Goal: Task Accomplishment & Management: Manage account settings

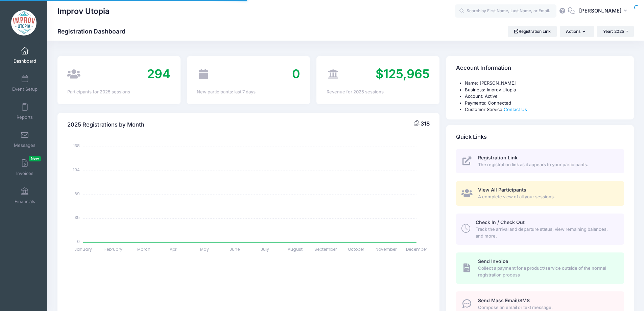
select select
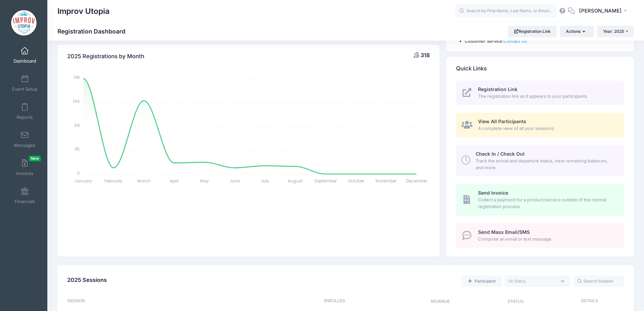
scroll to position [68, 0]
click at [24, 140] on link "Messages" at bounding box center [25, 139] width 32 height 24
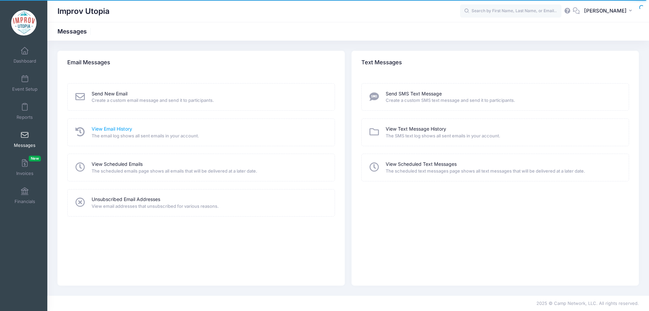
click at [112, 128] on link "View Email History" at bounding box center [112, 128] width 41 height 7
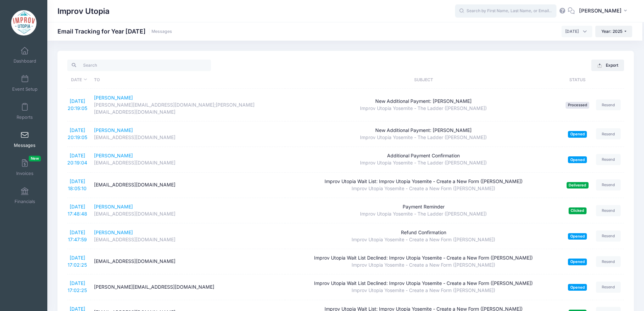
click at [536, 11] on input "text" at bounding box center [505, 11] width 101 height 14
paste input "Zack Mouriz"
click at [496, 10] on input "[PERSON_NAME]" at bounding box center [505, 11] width 101 height 14
type input "Zack"
click at [31, 48] on link "Dashboard" at bounding box center [25, 55] width 32 height 24
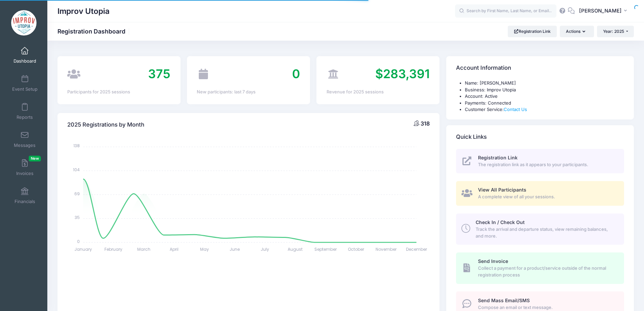
select select
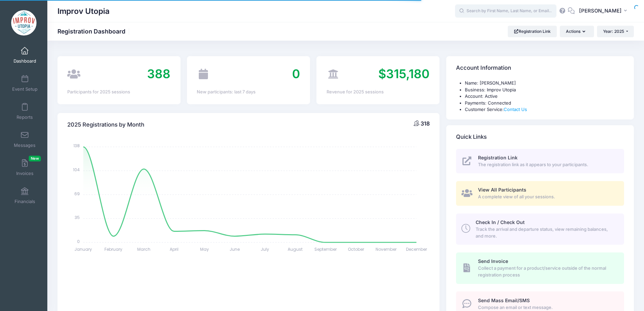
click at [505, 12] on input "text" at bounding box center [505, 11] width 101 height 14
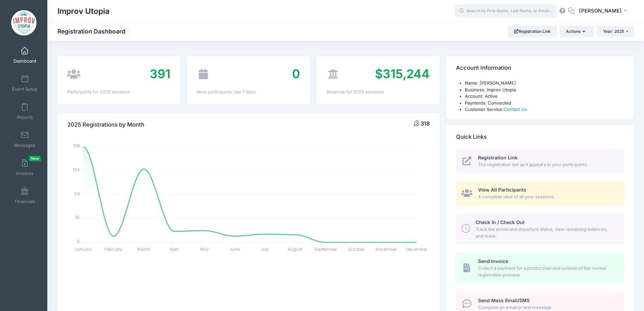
paste input "[PERSON_NAME]"
click at [496, 12] on input "Zack Mouriz" at bounding box center [505, 11] width 101 height 14
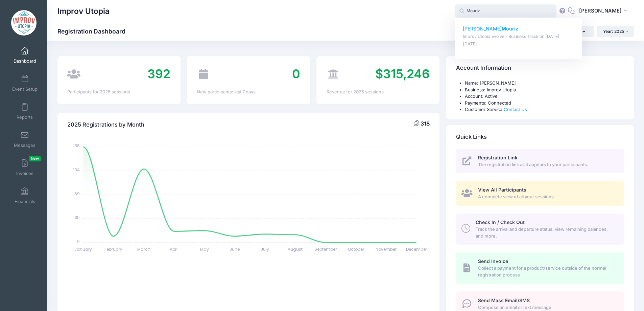
click at [502, 29] on strong "Mouriz" at bounding box center [510, 29] width 17 height 6
type input "Zach Mouriz (Improv Utopia Evolve - Business Track, Jul-03, 2025)"
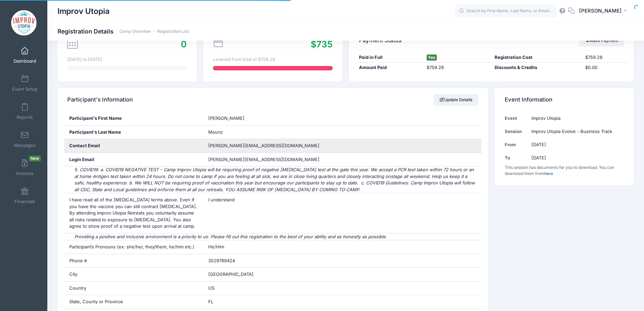
click at [245, 144] on span "[PERSON_NAME][EMAIL_ADDRESS][DOMAIN_NAME]" at bounding box center [263, 145] width 111 height 5
click at [245, 144] on span "zach@spitfirecomedy.com" at bounding box center [263, 145] width 111 height 5
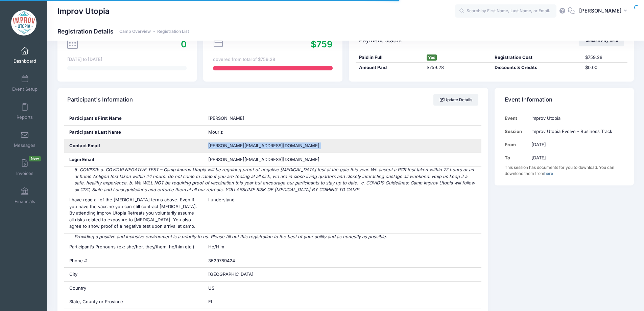
copy div "zach@spitfirecomedy.com"
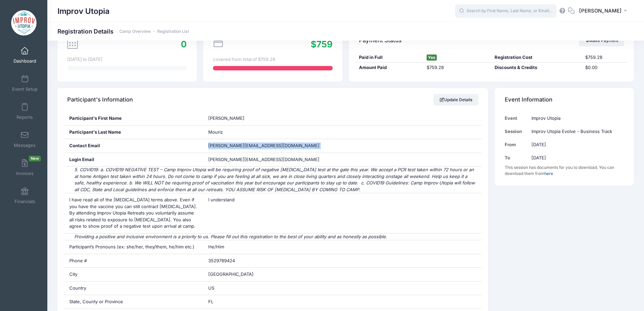
click at [502, 13] on input "text" at bounding box center [505, 11] width 101 height 14
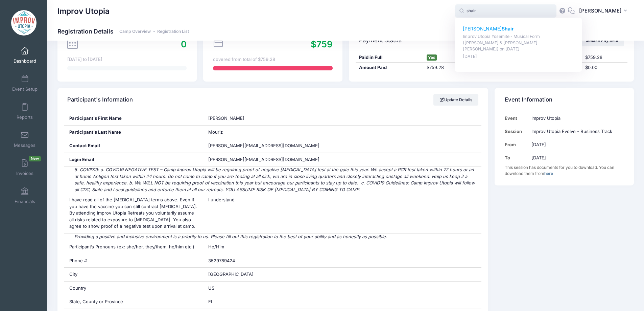
click at [493, 31] on p "David Shair" at bounding box center [519, 28] width 112 height 7
type input "David Shair (Improv Utopia Yosemite - Musical Form (Shulie Cowen &amp; Branson …"
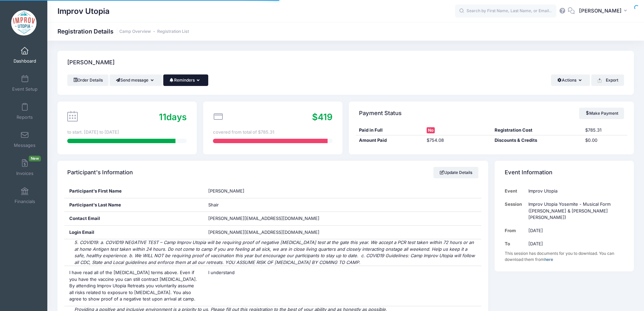
click at [184, 83] on button "Reminders" at bounding box center [185, 79] width 45 height 11
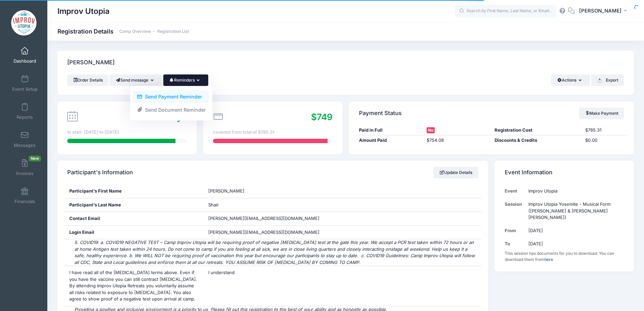
click at [201, 95] on link "Send Payment Reminder" at bounding box center [171, 96] width 76 height 13
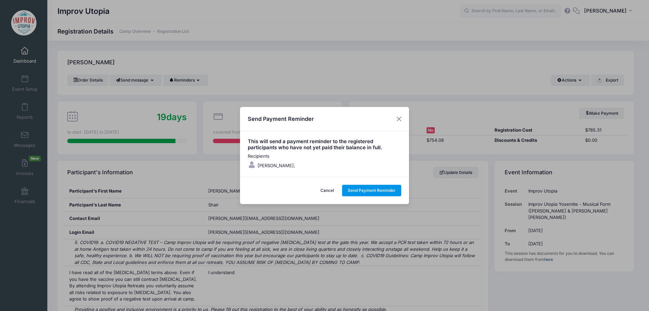
click at [373, 187] on button "Send Payment Reminder" at bounding box center [372, 190] width 60 height 11
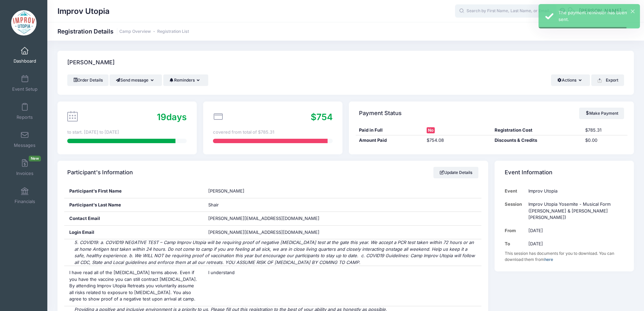
click at [495, 11] on input "text" at bounding box center [505, 11] width 101 height 14
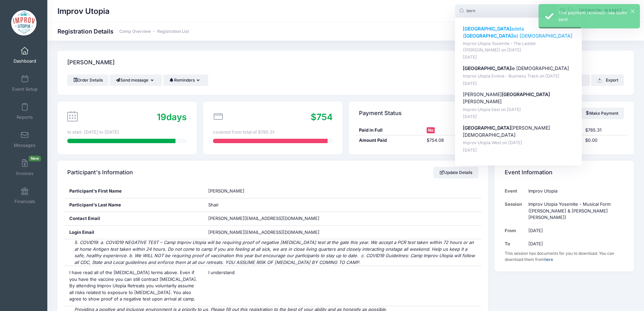
click at [507, 30] on p "Bern adeta ( Bern ie) Baktashian" at bounding box center [519, 32] width 112 height 14
type input "Bernadeta (Bernie) Baktashian (Improv Utopia Yosemite - The Ladder (Brian James…"
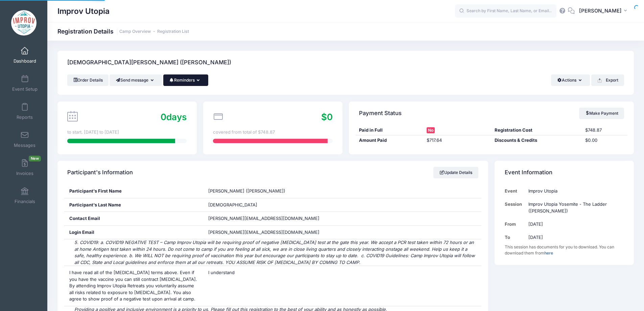
click at [192, 84] on button "Reminders" at bounding box center [185, 79] width 45 height 11
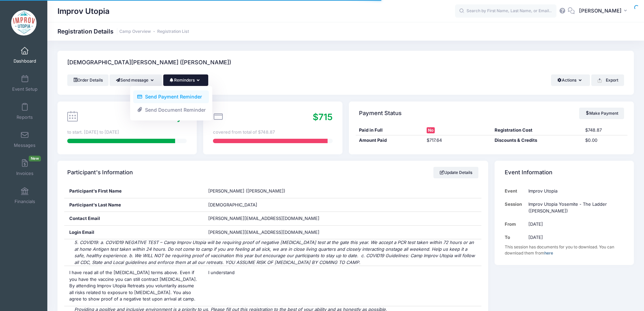
click at [185, 95] on link "Send Payment Reminder" at bounding box center [171, 96] width 76 height 13
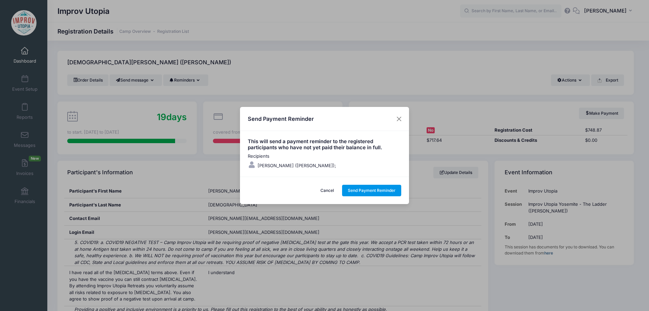
click at [376, 190] on button "Send Payment Reminder" at bounding box center [372, 190] width 60 height 11
